Goal: Task Accomplishment & Management: Use online tool/utility

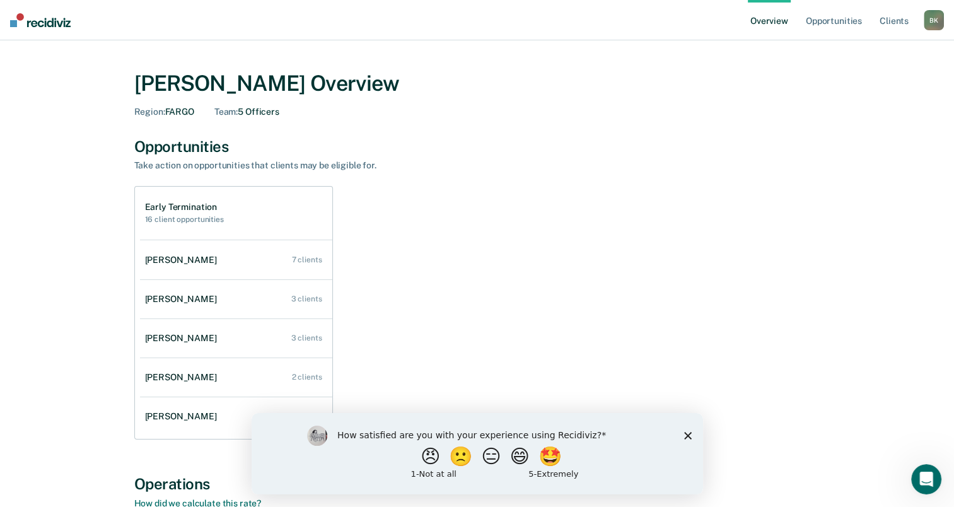
click at [691, 436] on div "How satisfied are you with your experience using Recidiviz? 😠 🙁 😑 😄 🤩 1 - Not a…" at bounding box center [476, 452] width 451 height 81
click at [686, 434] on polygon "Close survey" at bounding box center [687, 435] width 8 height 8
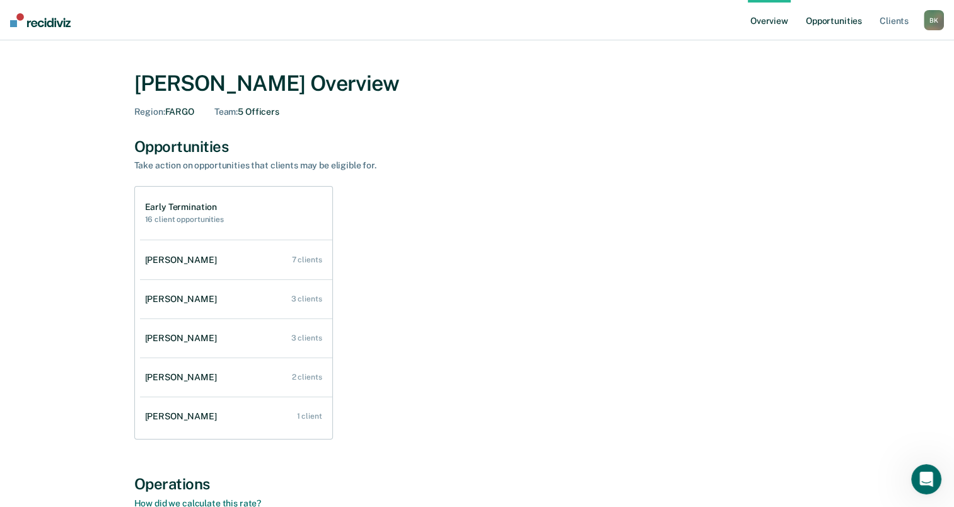
click at [824, 23] on link "Opportunities" at bounding box center [833, 20] width 61 height 40
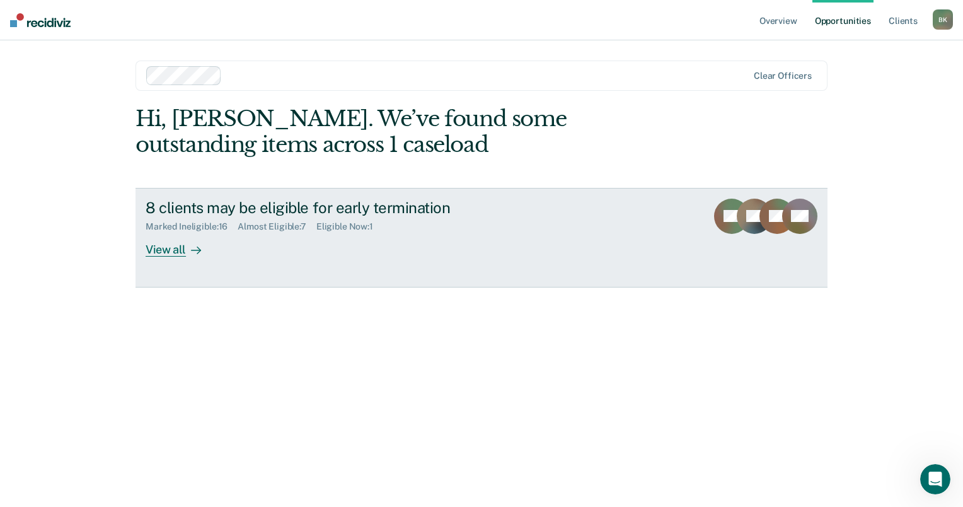
click at [171, 253] on div "View all" at bounding box center [181, 244] width 71 height 25
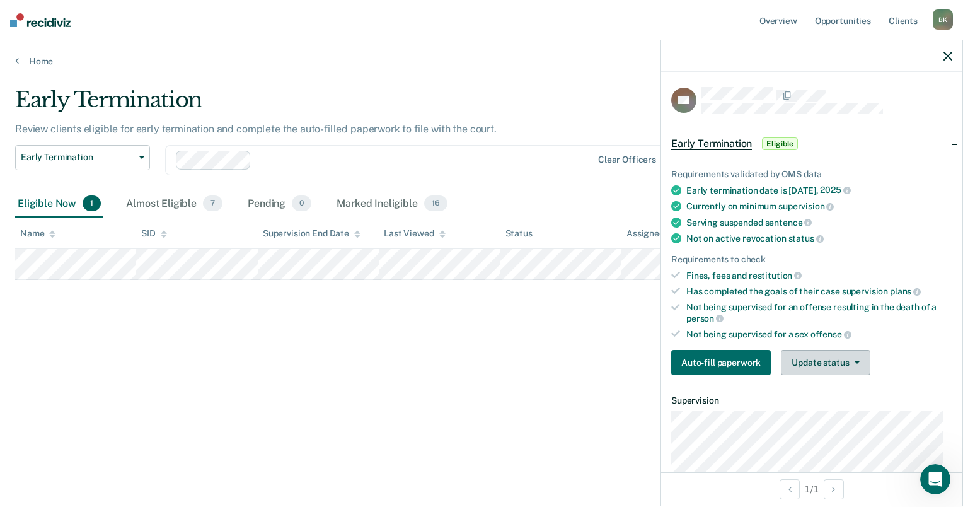
click at [806, 354] on button "Update status" at bounding box center [825, 362] width 89 height 25
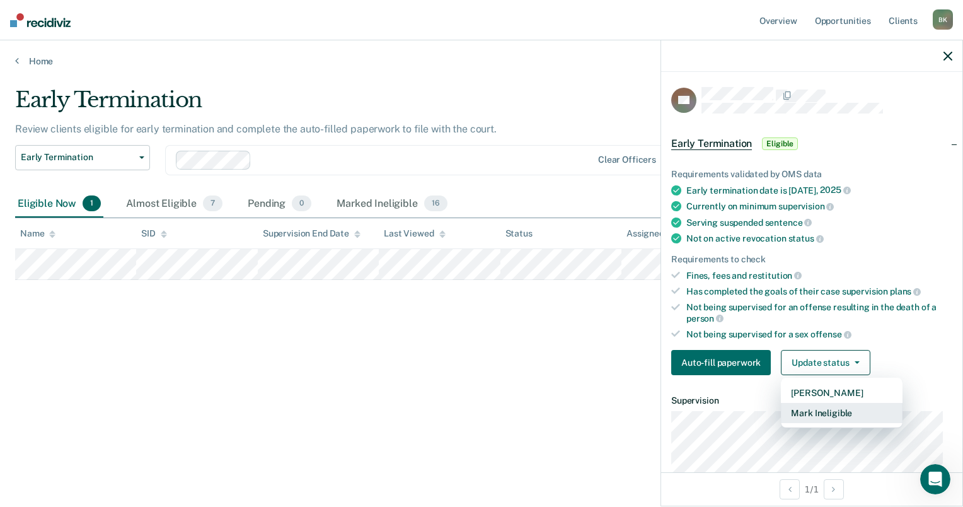
click at [812, 406] on button "Mark Ineligible" at bounding box center [842, 413] width 122 height 20
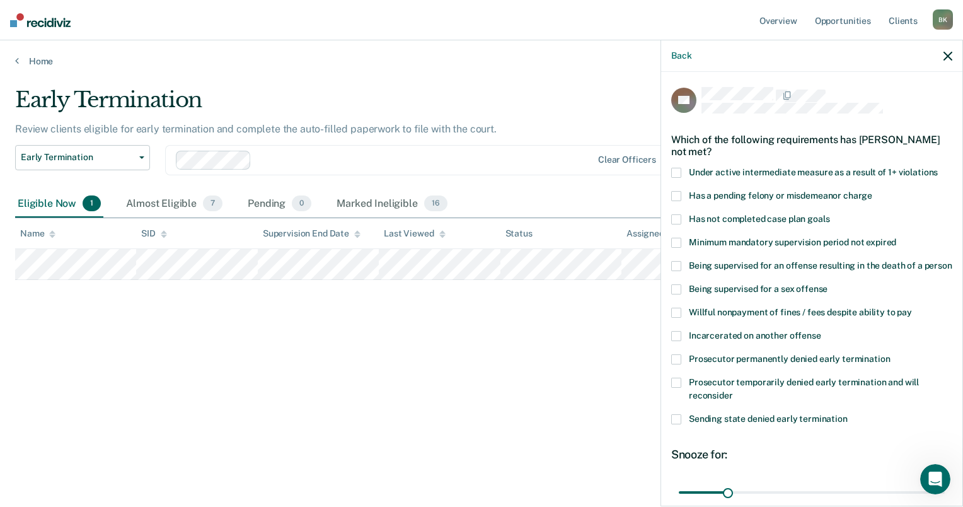
click at [676, 217] on span at bounding box center [676, 219] width 10 height 10
click at [830, 214] on input "Has not completed case plan goals" at bounding box center [830, 214] width 0 height 0
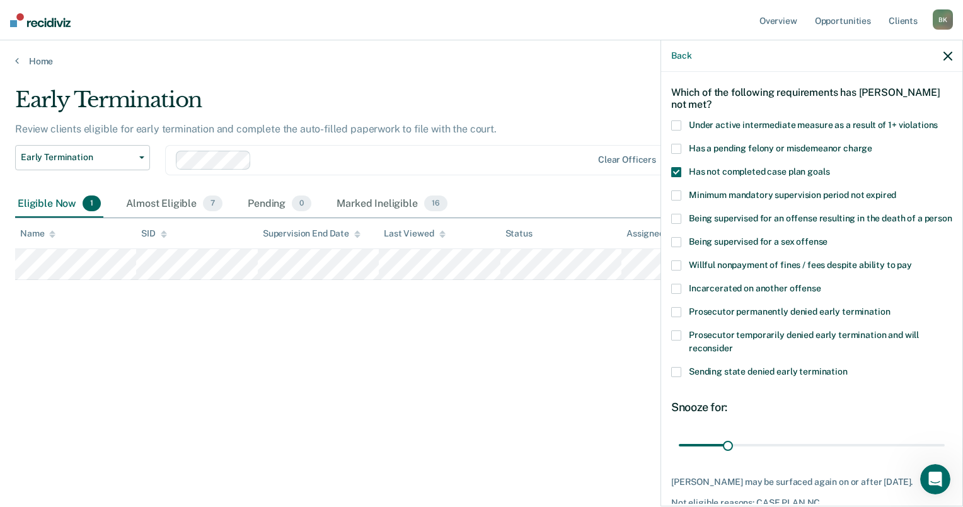
scroll to position [59, 0]
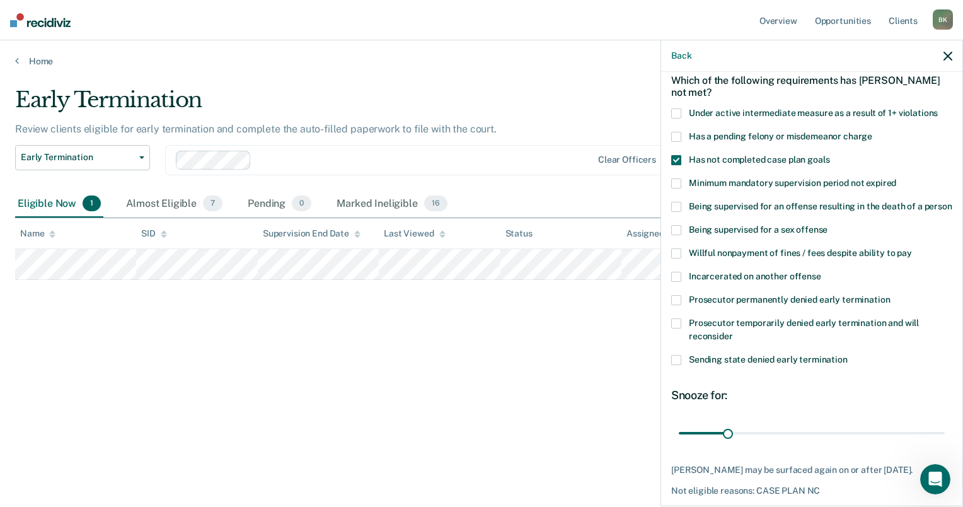
click at [676, 258] on span at bounding box center [676, 253] width 10 height 10
click at [912, 248] on input "Willful nonpayment of fines / fees despite ability to pay" at bounding box center [912, 248] width 0 height 0
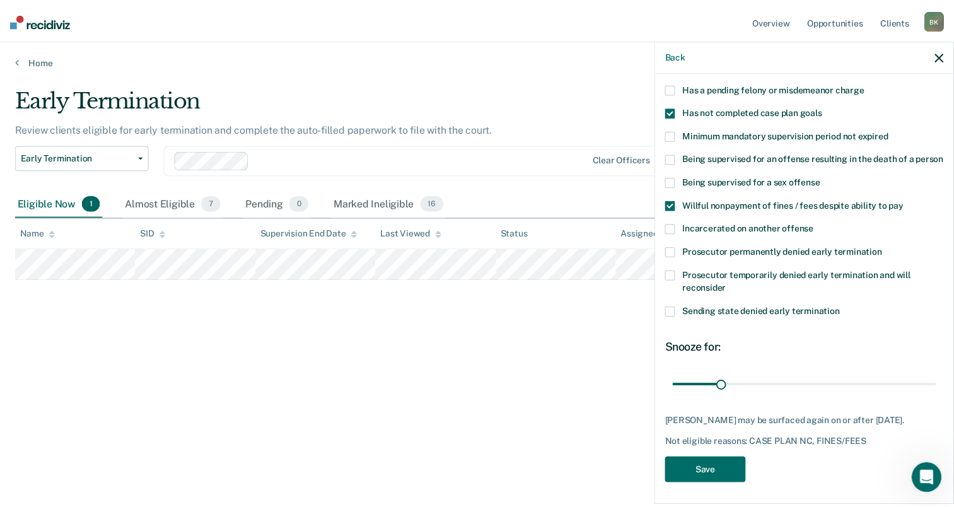
scroll to position [122, 0]
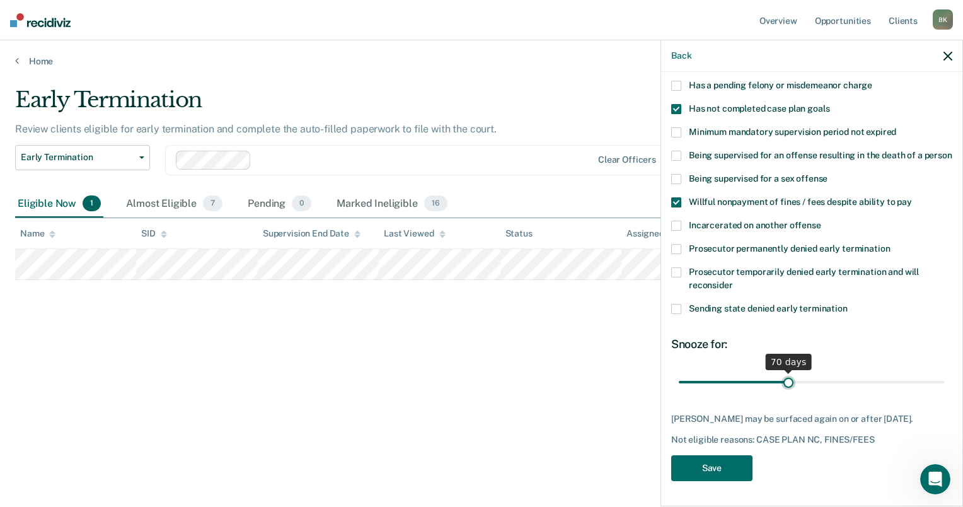
drag, startPoint x: 724, startPoint y: 382, endPoint x: 784, endPoint y: 374, distance: 61.0
type input "70"
click at [784, 374] on input "range" at bounding box center [812, 382] width 266 height 22
click at [718, 481] on button "Save" at bounding box center [711, 468] width 81 height 26
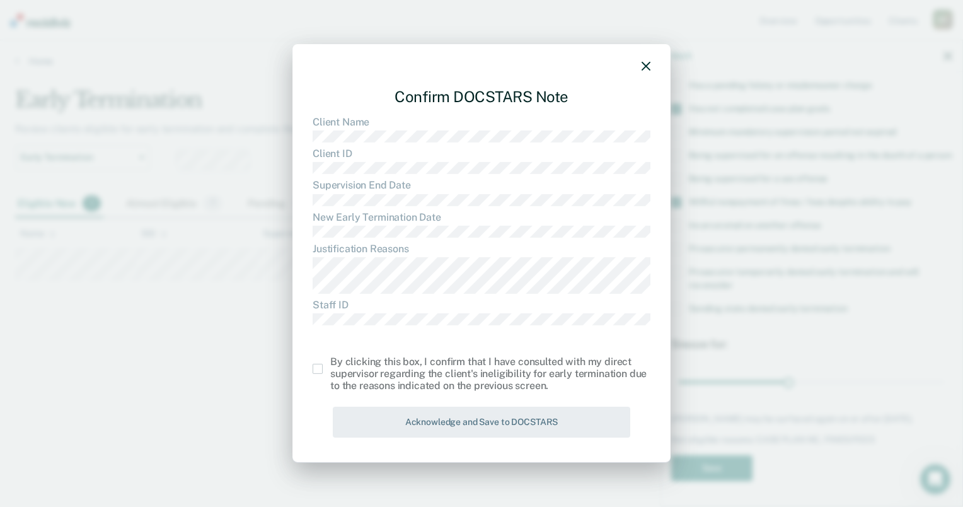
click at [315, 369] on span at bounding box center [318, 369] width 10 height 10
click at [330, 364] on input "checkbox" at bounding box center [330, 364] width 0 height 0
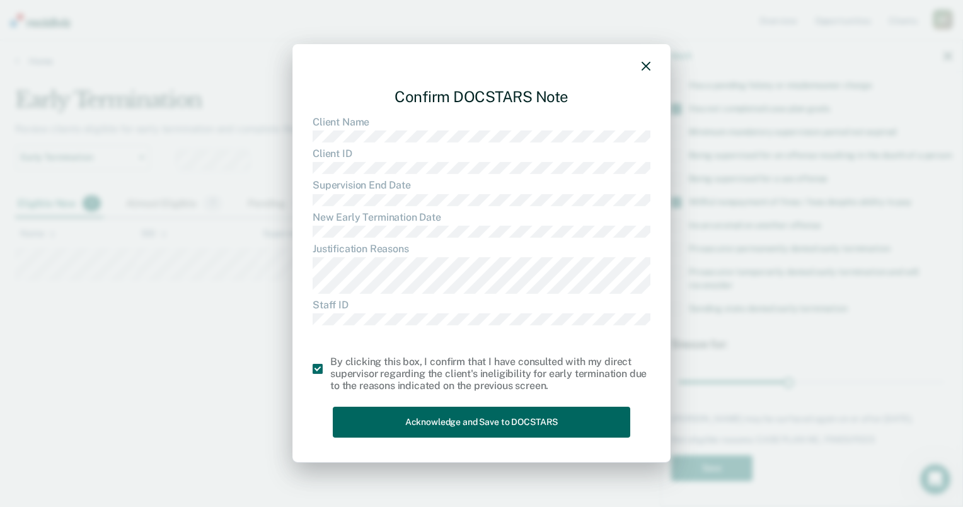
click at [393, 413] on button "Acknowledge and Save to DOCSTARS" at bounding box center [482, 422] width 298 height 31
